Goal: Task Accomplishment & Management: Manage account settings

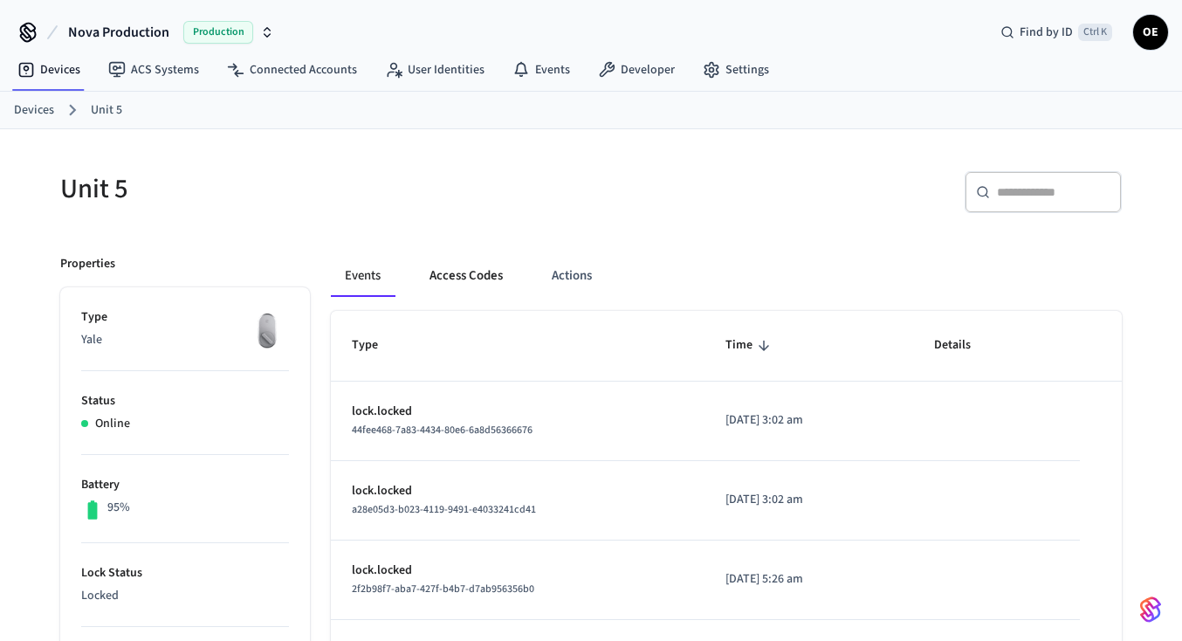
click at [458, 265] on button "Access Codes" at bounding box center [466, 276] width 101 height 42
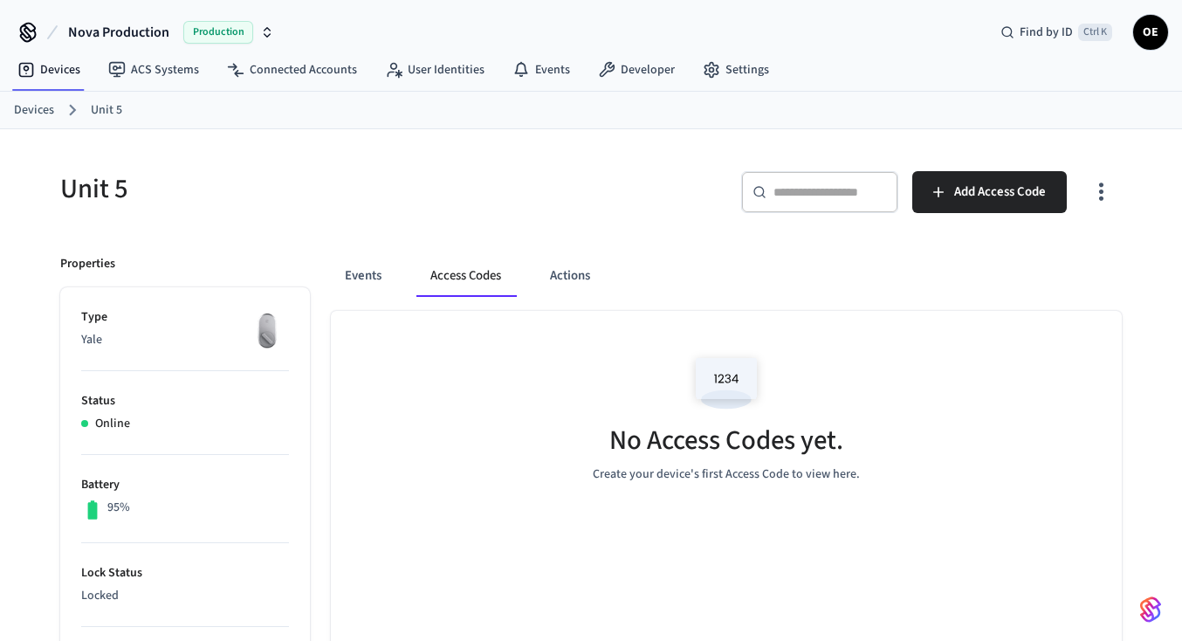
click at [472, 282] on button "Access Codes" at bounding box center [466, 276] width 99 height 42
click at [431, 264] on button "Access Codes" at bounding box center [466, 276] width 99 height 42
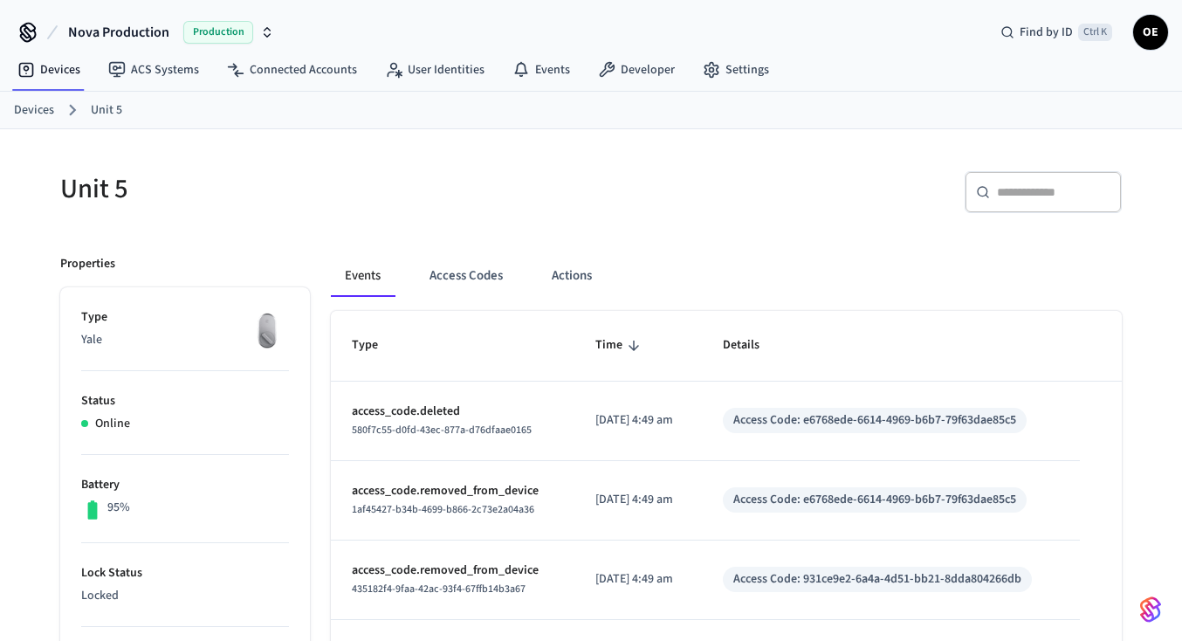
click at [472, 275] on button "Access Codes" at bounding box center [466, 276] width 101 height 42
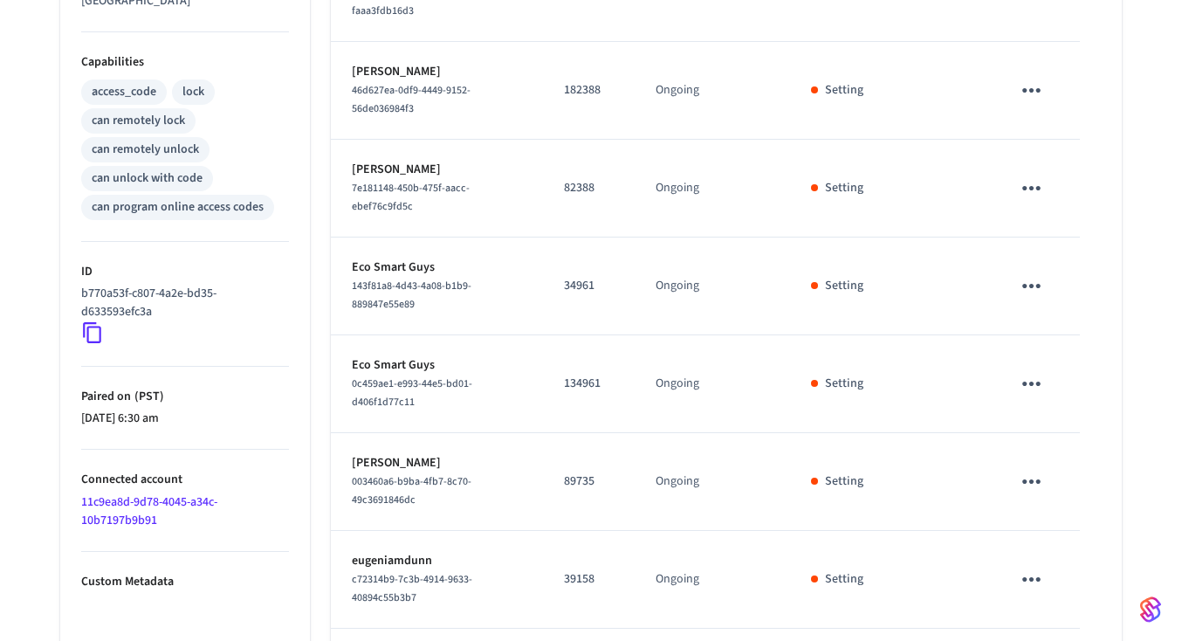
scroll to position [468, 0]
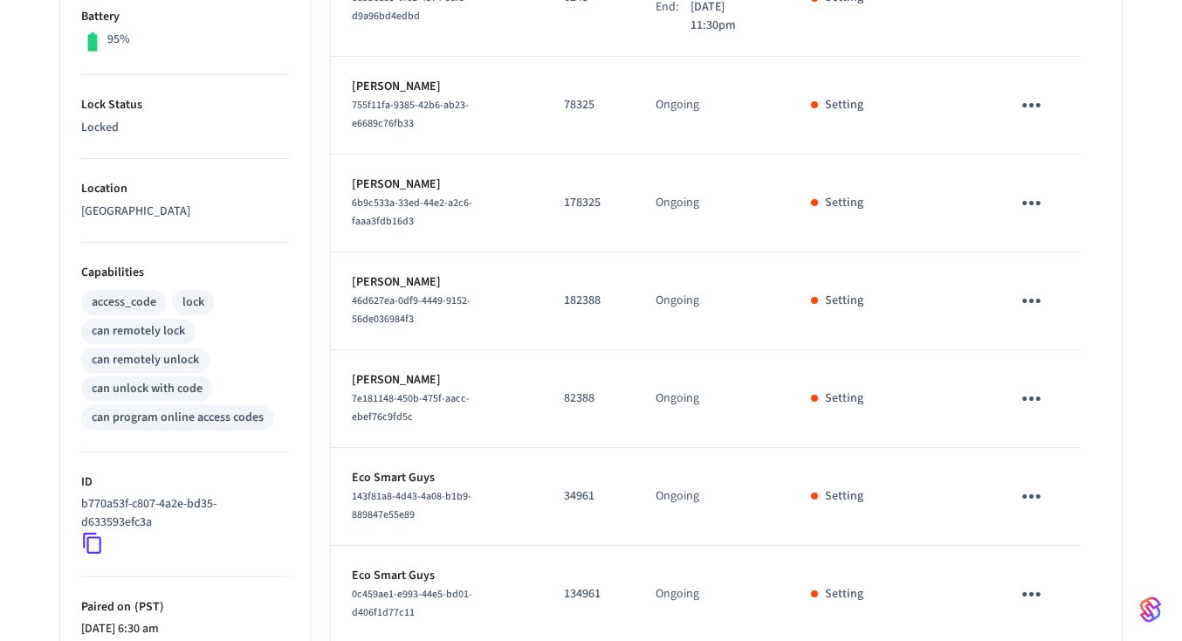
click at [1149, 79] on div "Unit 5 ​ ​ Add Access Code Properties Type Yale Status Online Battery 95% Lock …" at bounding box center [591, 341] width 1118 height 1360
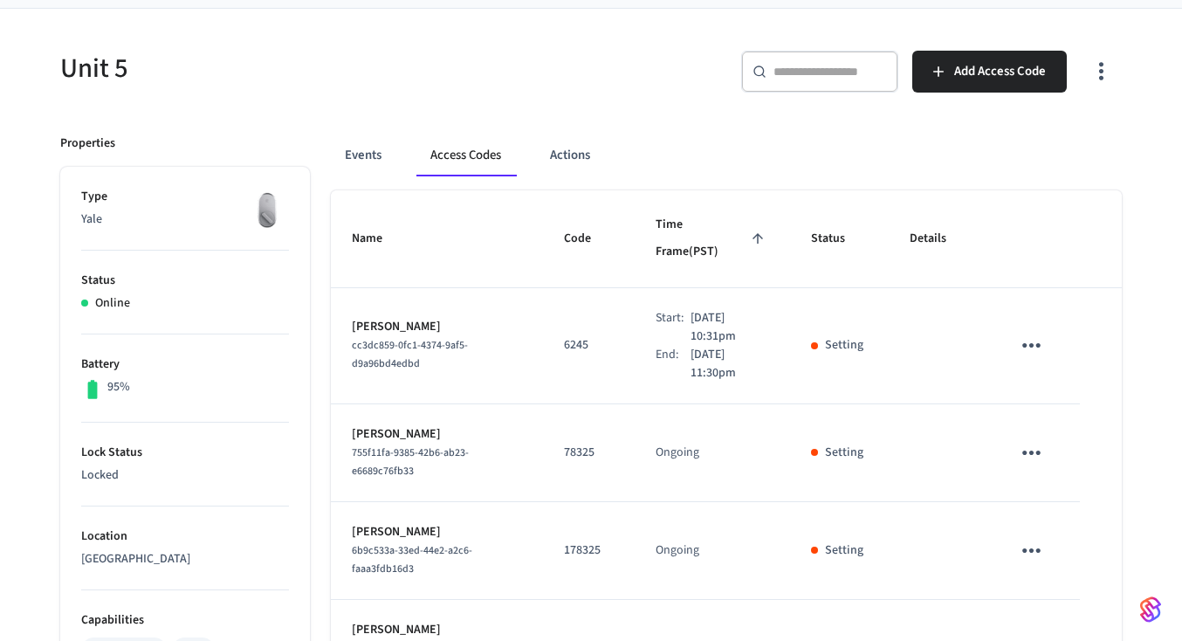
scroll to position [0, 0]
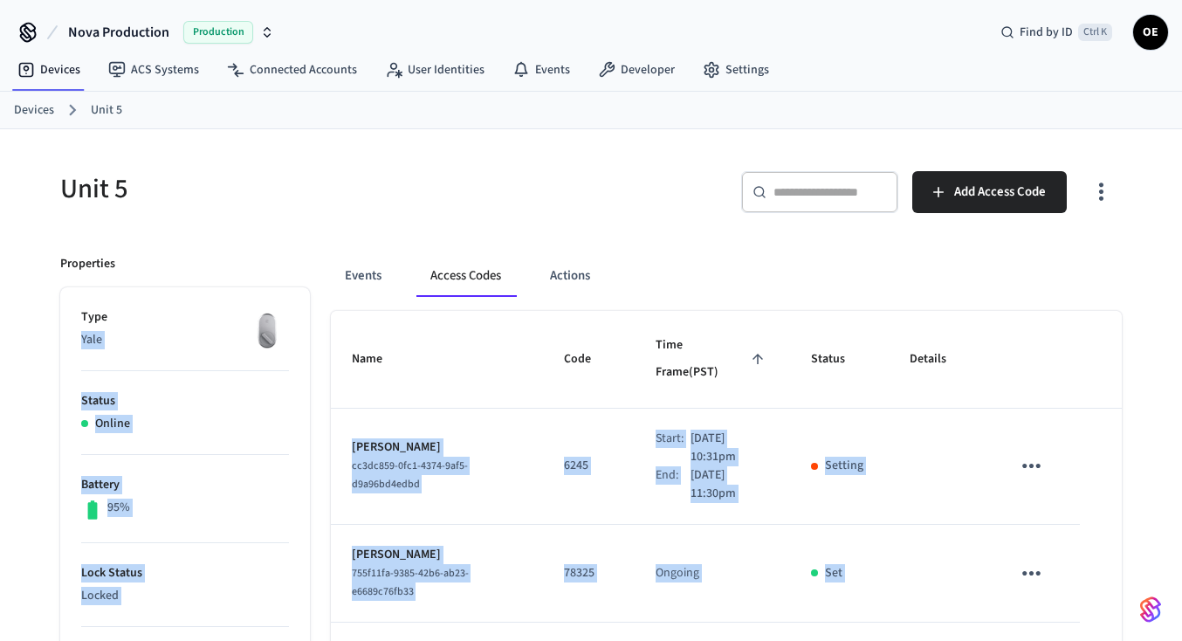
drag, startPoint x: 226, startPoint y: 310, endPoint x: 396, endPoint y: 640, distance: 371.4
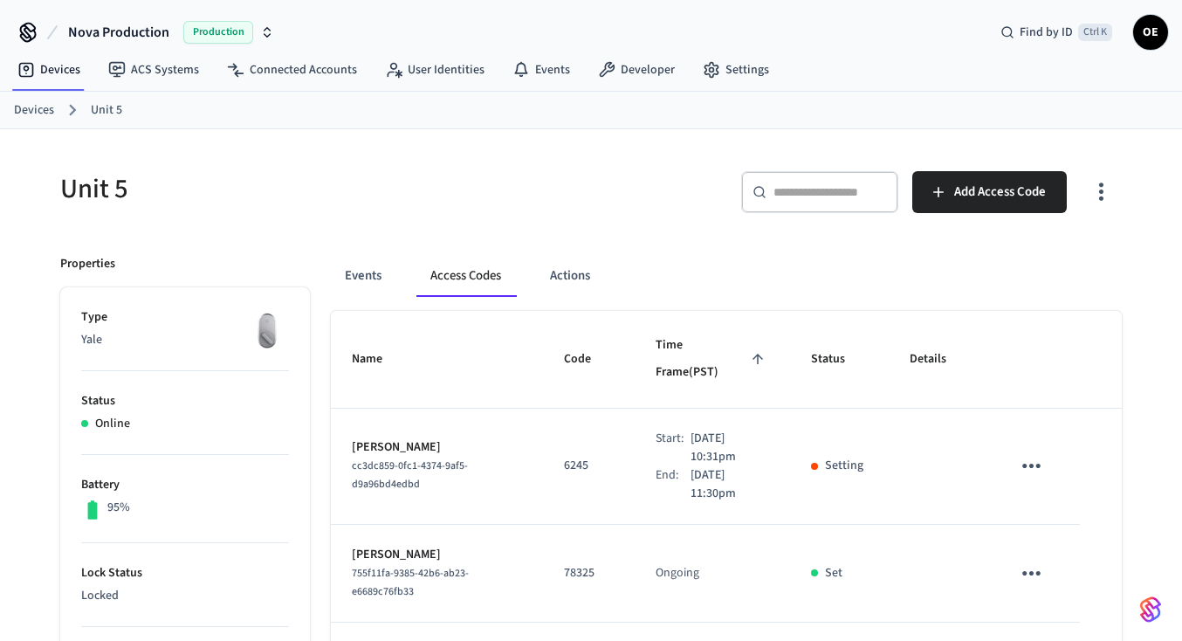
drag, startPoint x: 582, startPoint y: 197, endPoint x: 695, endPoint y: 361, distance: 198.9
click at [582, 202] on div "​ ​ Add Access Code" at bounding box center [851, 188] width 541 height 77
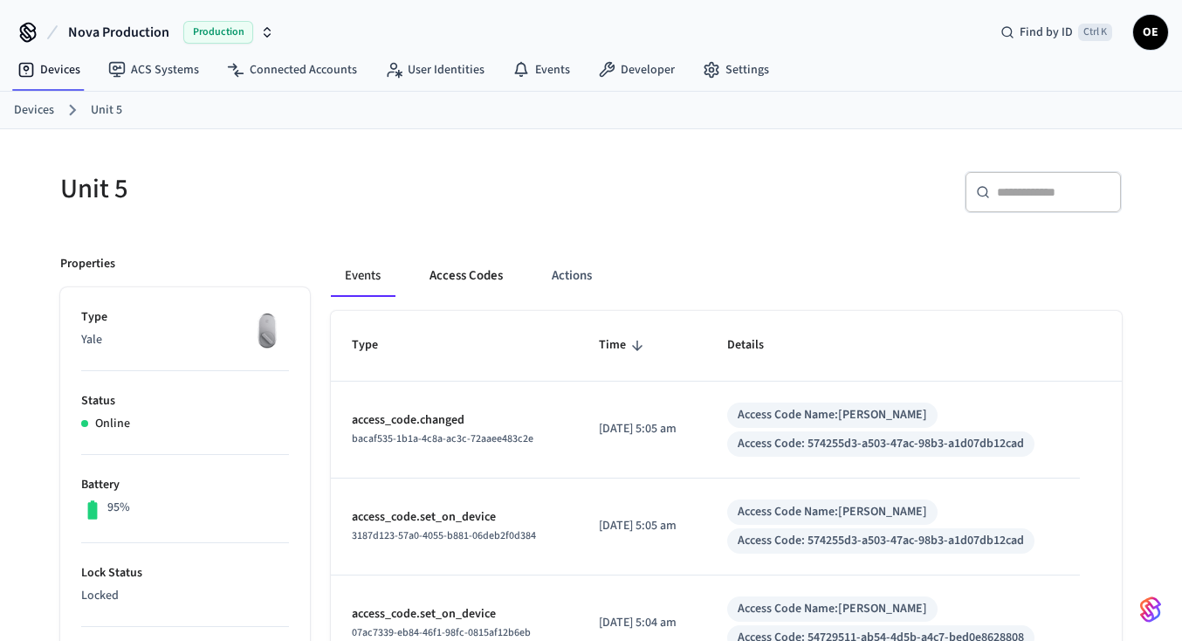
click at [460, 270] on button "Access Codes" at bounding box center [466, 276] width 101 height 42
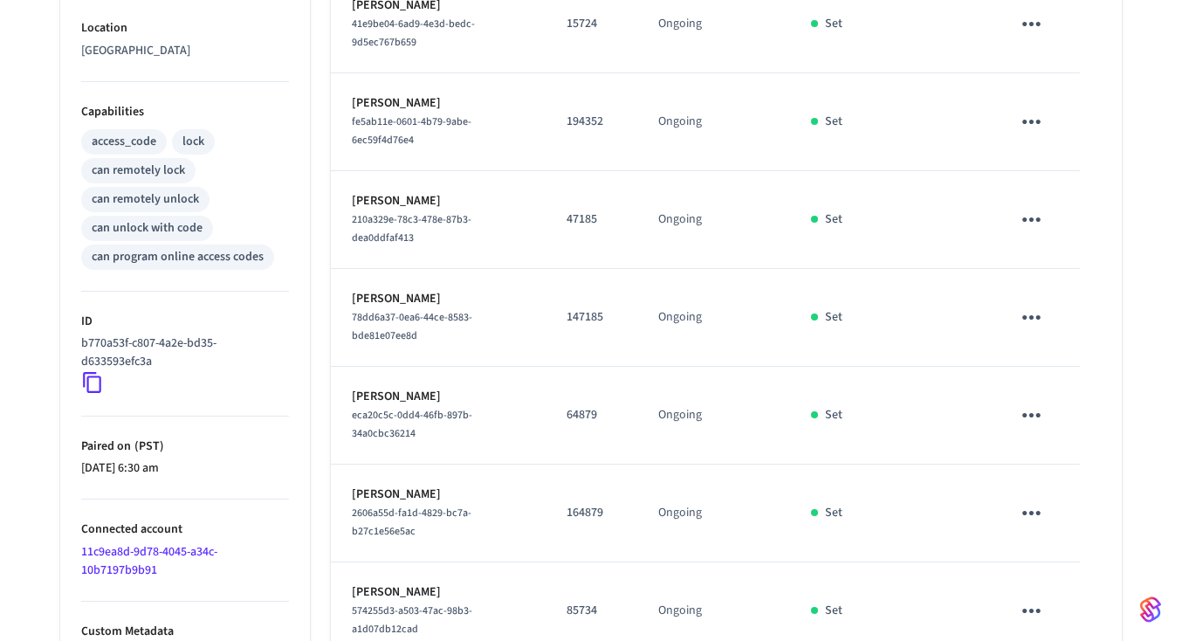
scroll to position [825, 0]
